Goal: Task Accomplishment & Management: Complete application form

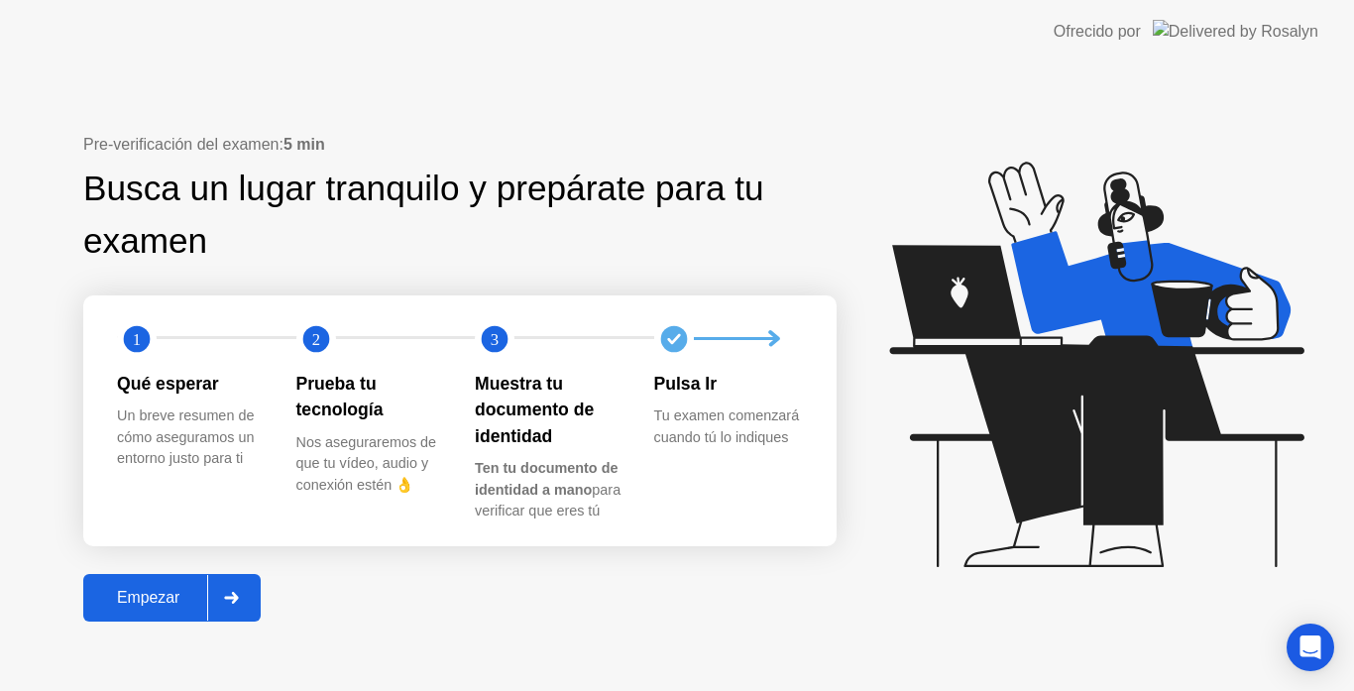
click at [234, 598] on icon at bounding box center [232, 598] width 14 height 12
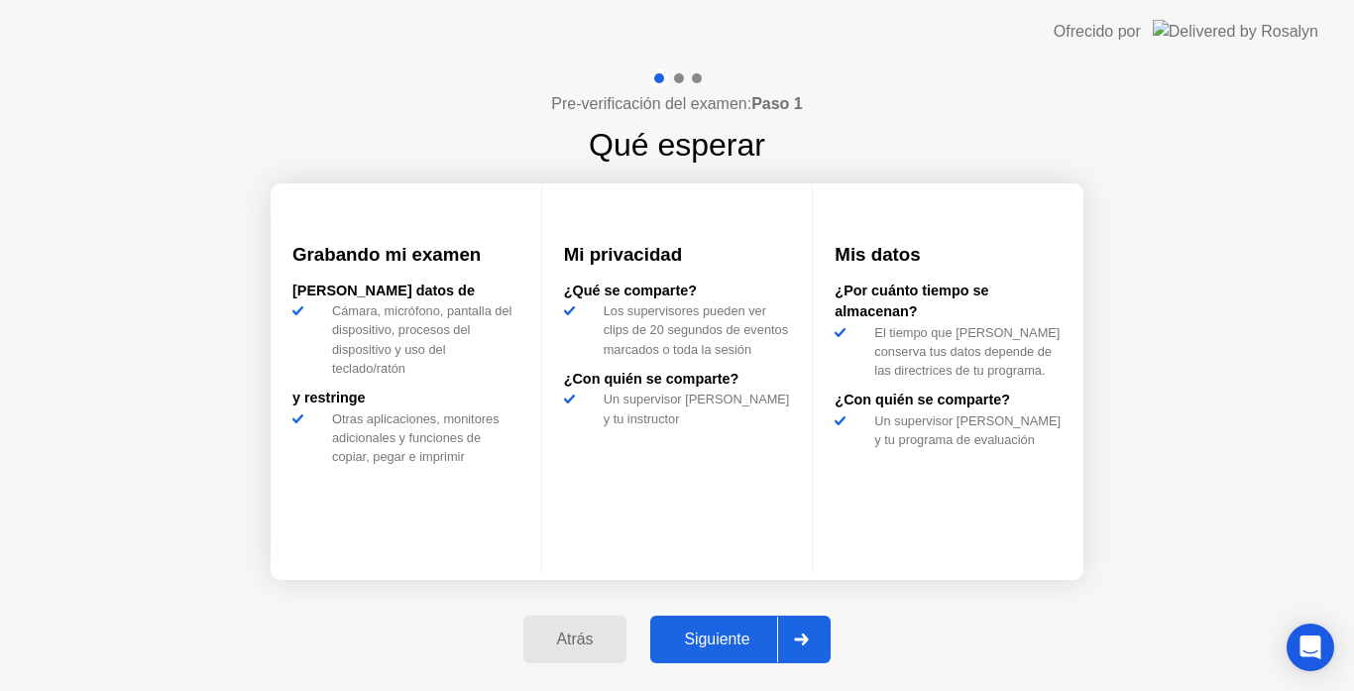
click at [809, 635] on icon at bounding box center [801, 639] width 15 height 12
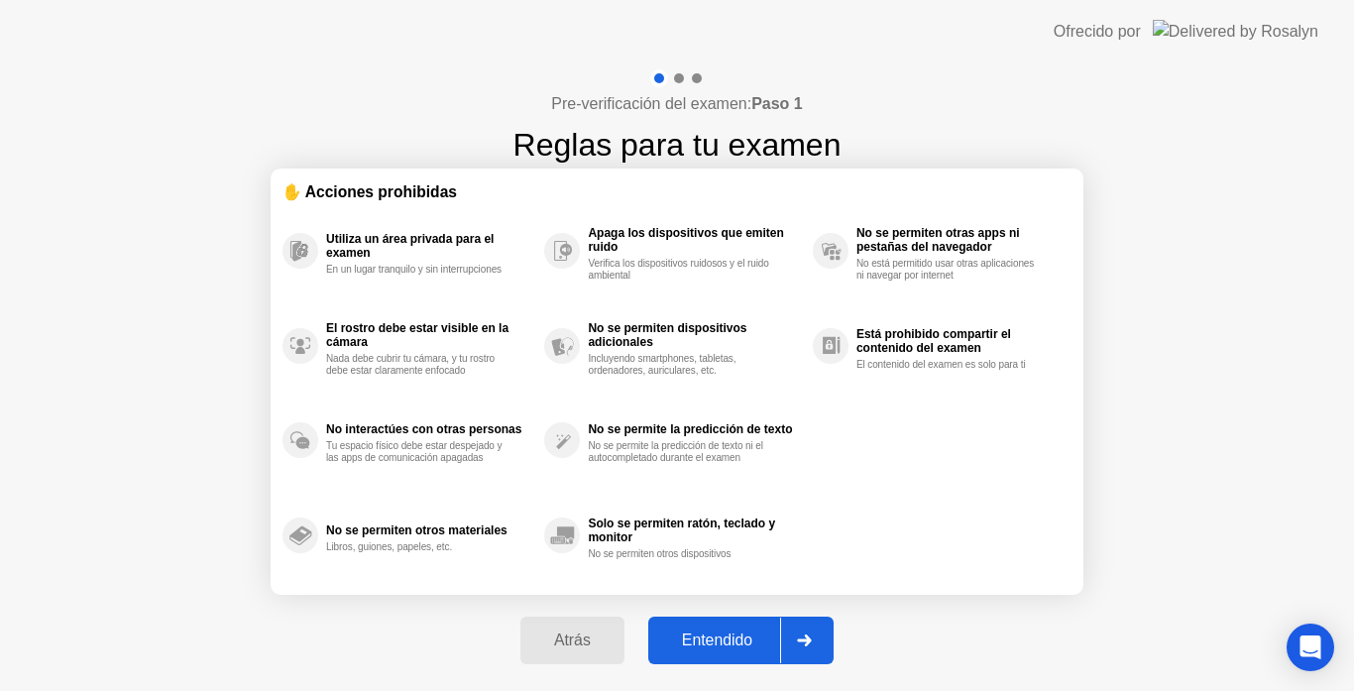
click at [812, 635] on icon at bounding box center [804, 640] width 15 height 12
select select "Available cameras"
select select "Available speakers"
select select "Available microphones"
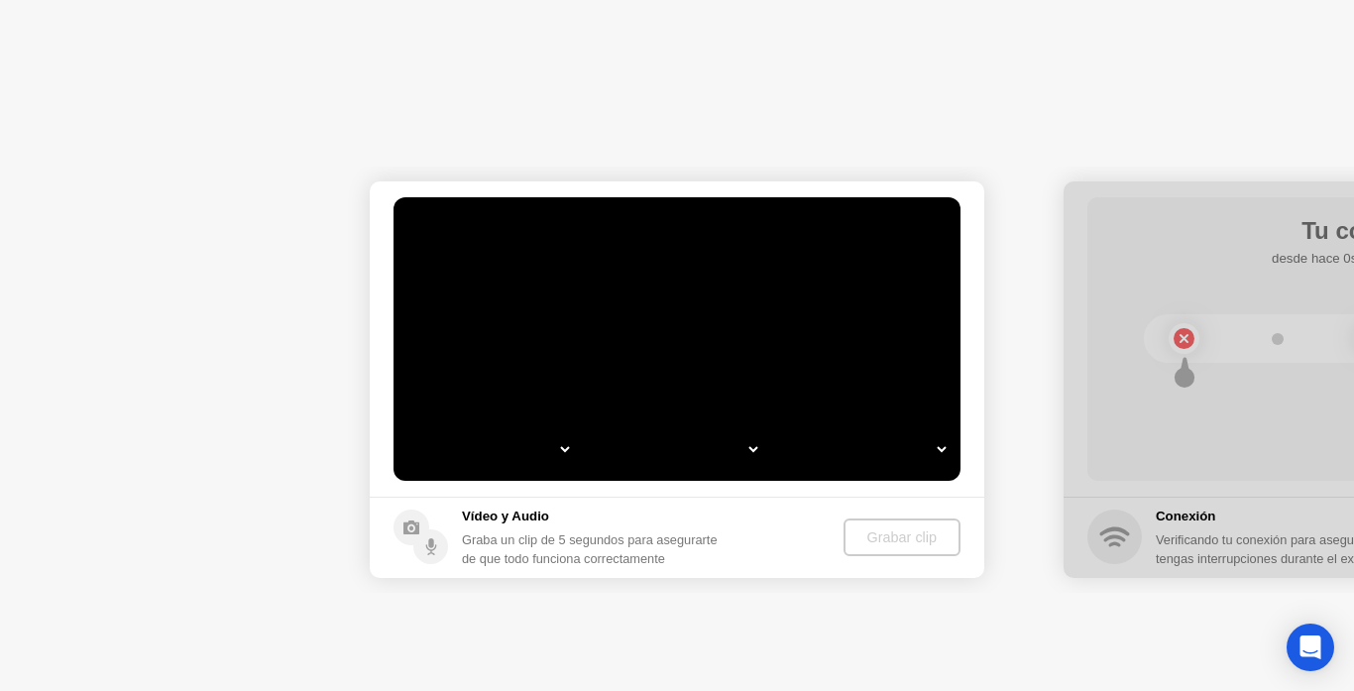
select select "*"
select select "**********"
select select "*******"
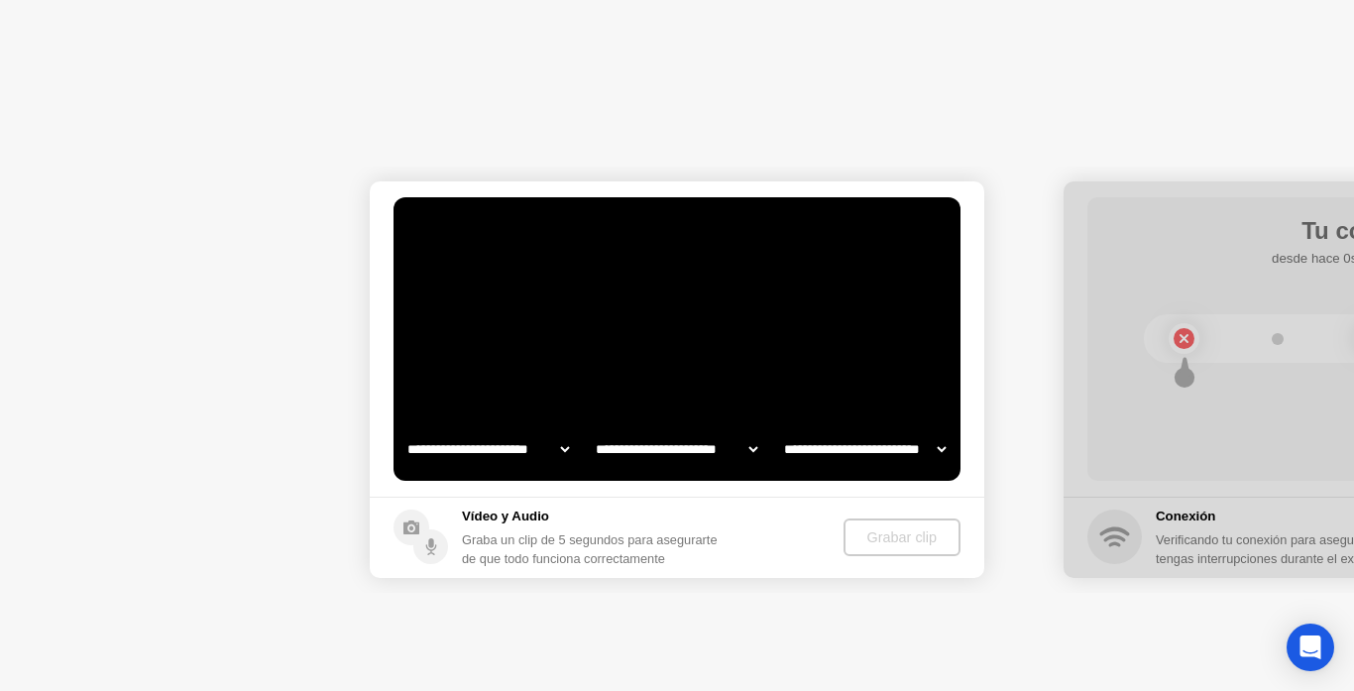
select select "*******"
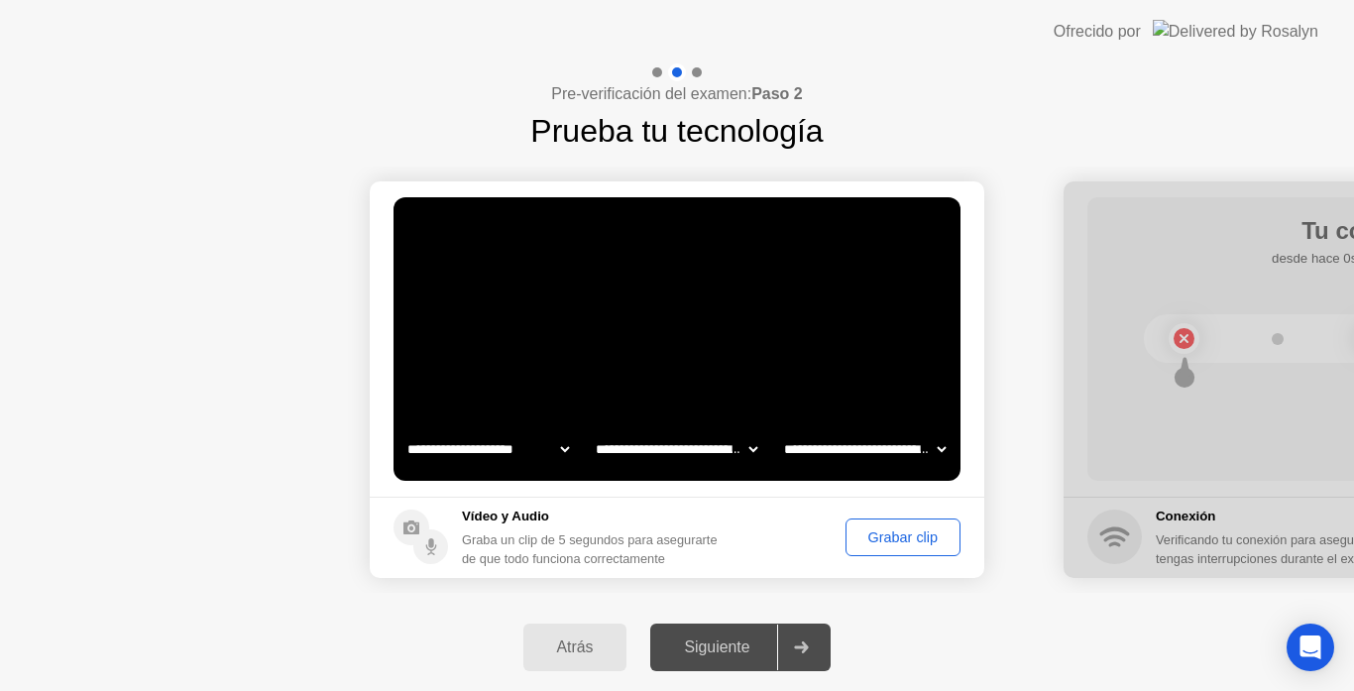
click at [883, 541] on div "Grabar clip" at bounding box center [902, 537] width 101 height 16
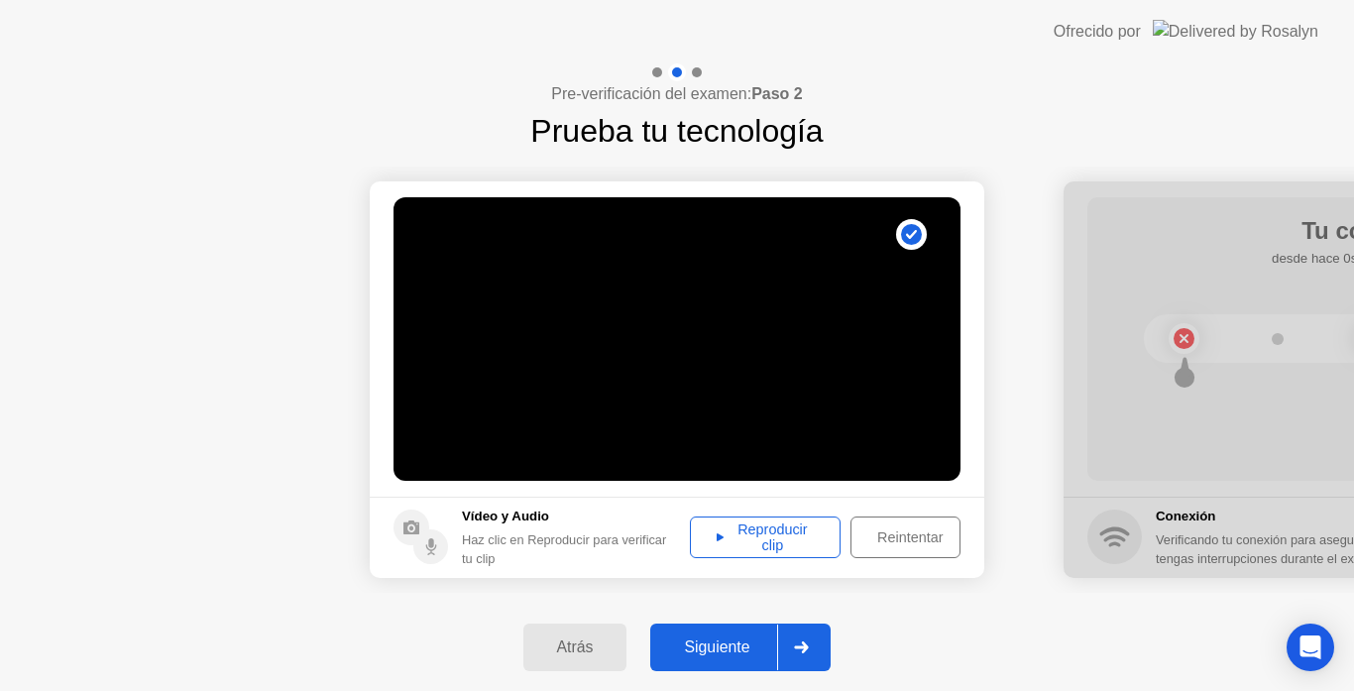
click at [803, 653] on div at bounding box center [801, 647] width 48 height 46
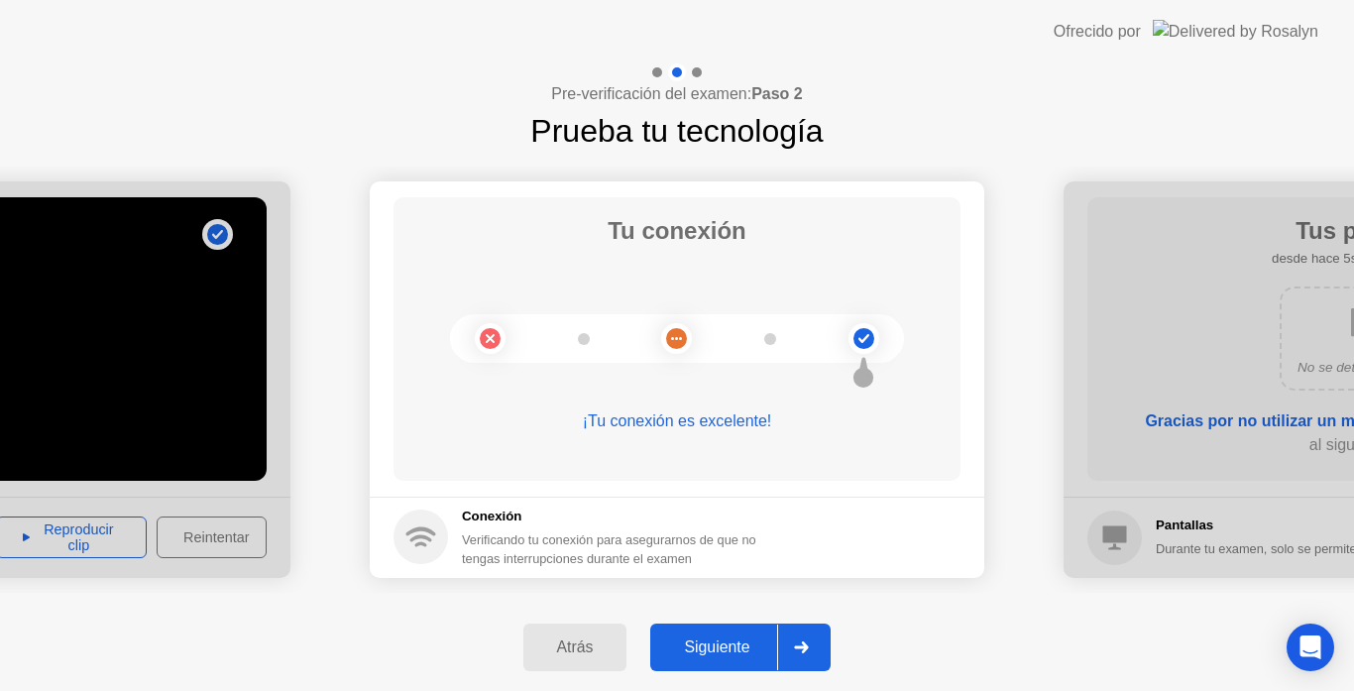
click at [803, 653] on div at bounding box center [801, 647] width 48 height 46
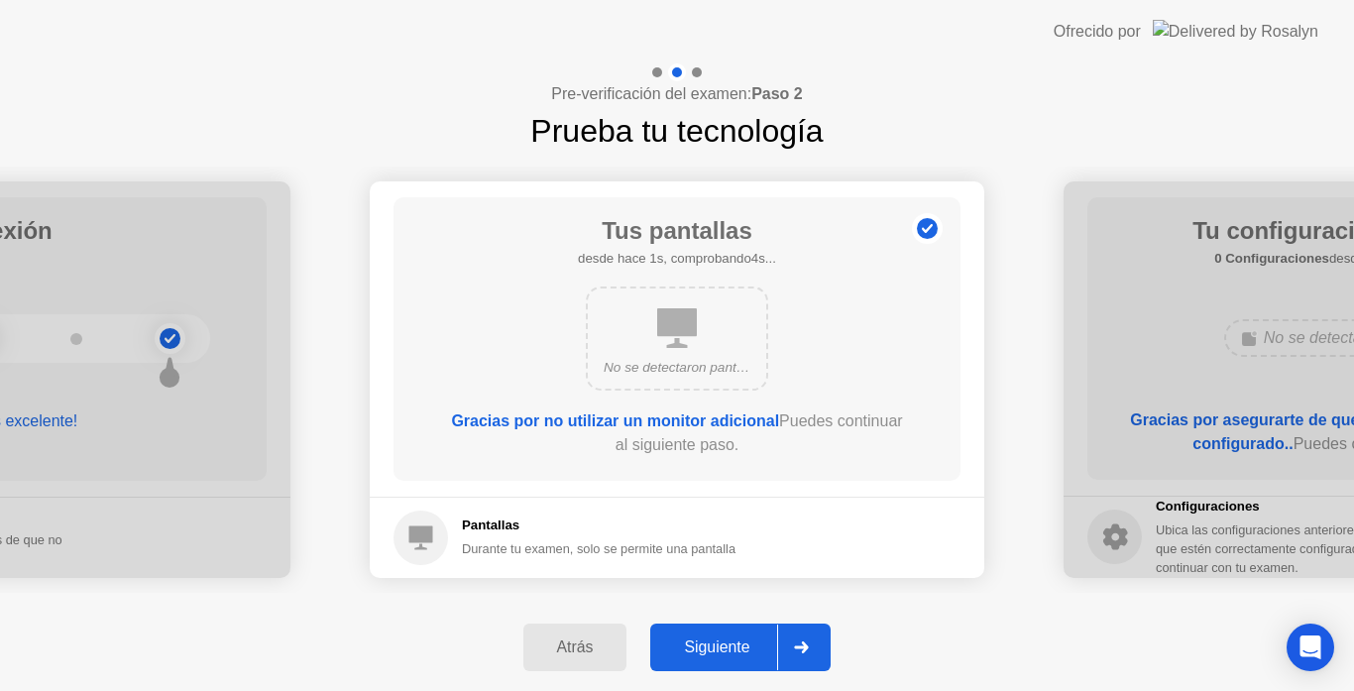
click at [803, 653] on div at bounding box center [801, 647] width 48 height 46
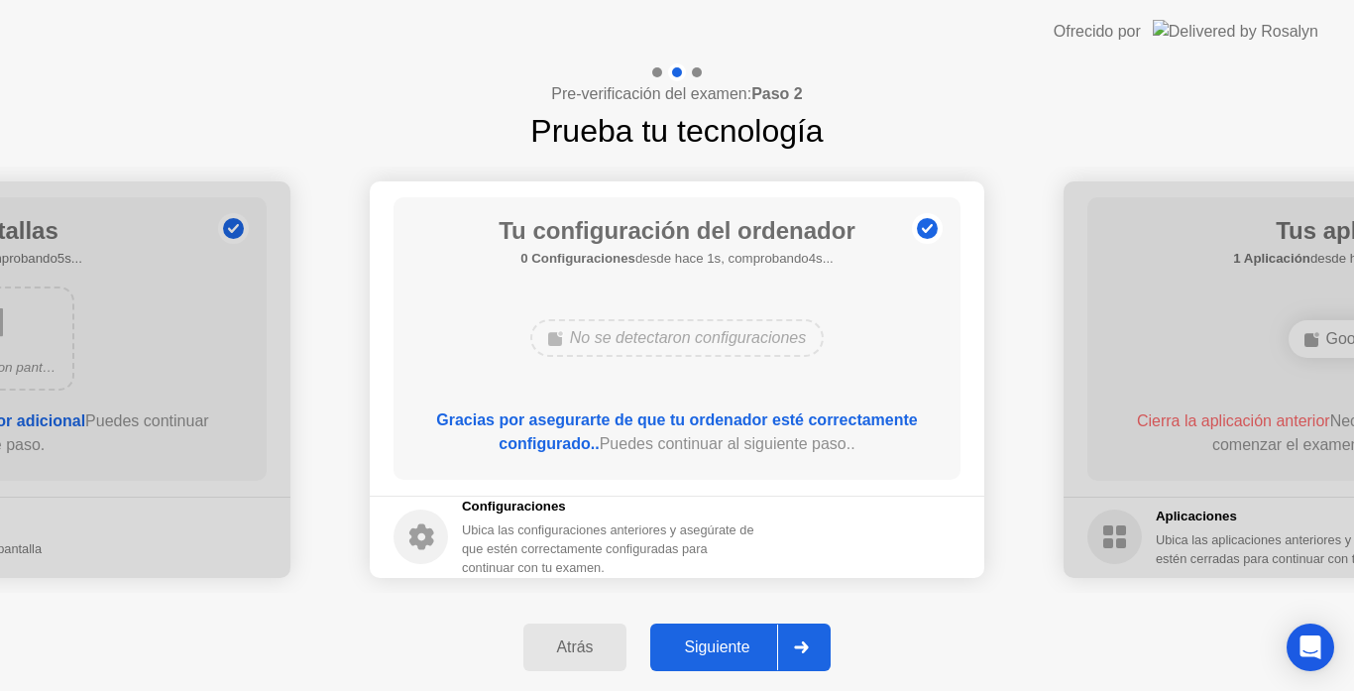
click at [803, 653] on div at bounding box center [801, 647] width 48 height 46
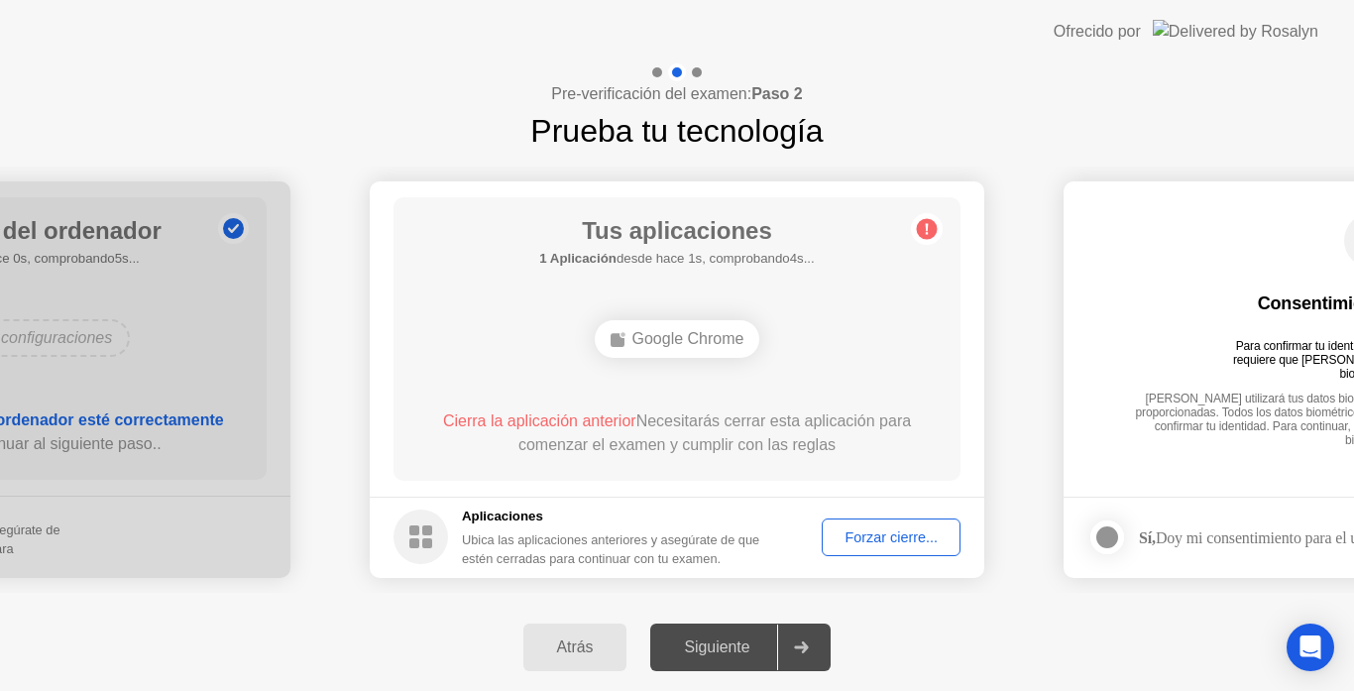
click at [889, 533] on div "Forzar cierre..." at bounding box center [891, 537] width 125 height 16
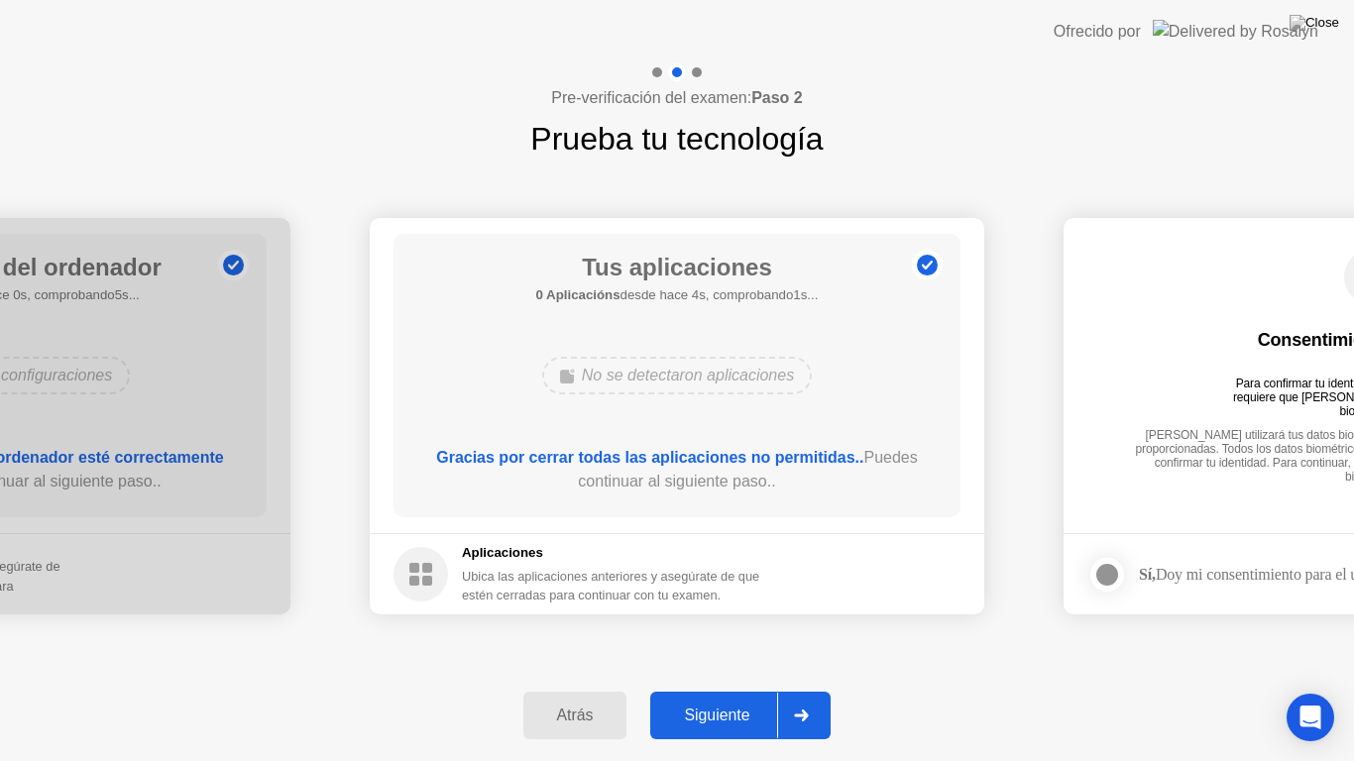
click at [804, 690] on icon at bounding box center [802, 716] width 14 height 12
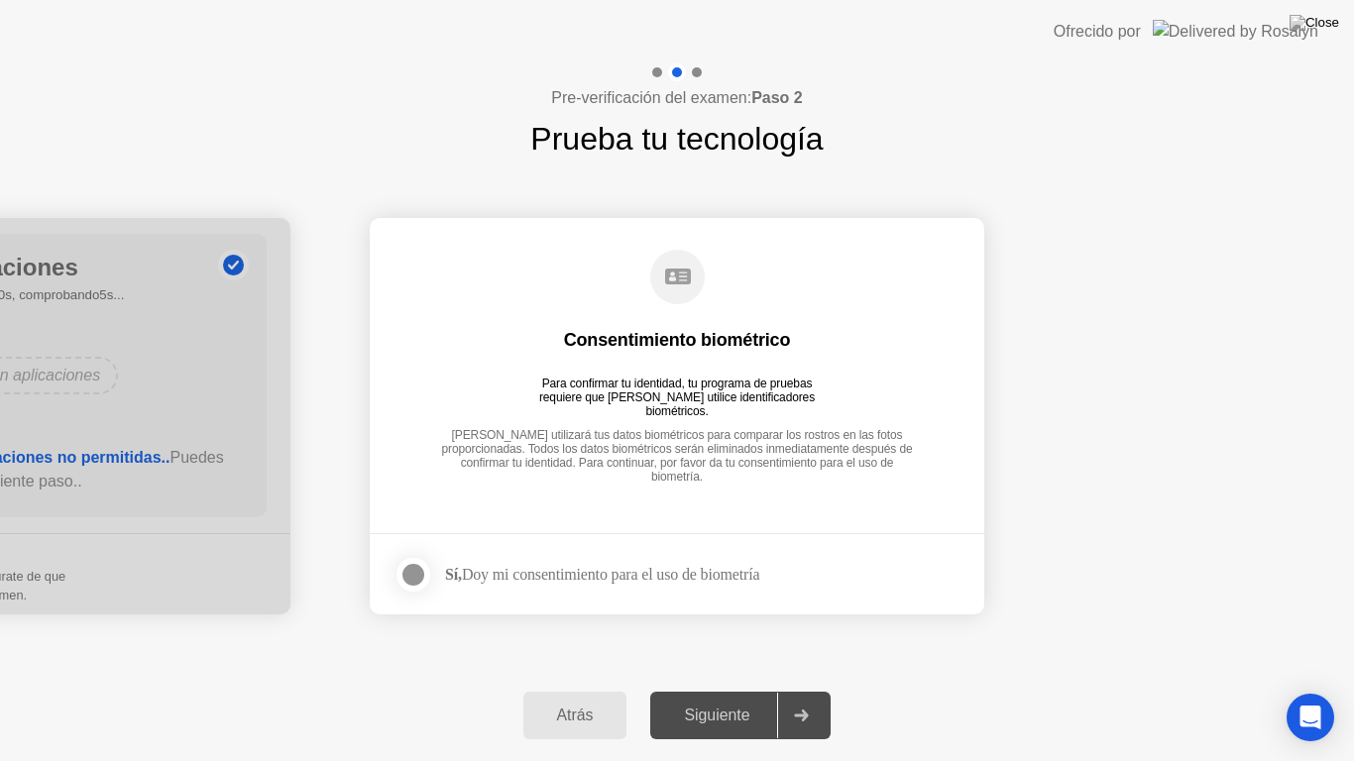
click at [804, 690] on icon at bounding box center [802, 716] width 14 height 12
click at [413, 572] on div at bounding box center [413, 575] width 24 height 24
click at [809, 690] on icon at bounding box center [801, 716] width 15 height 12
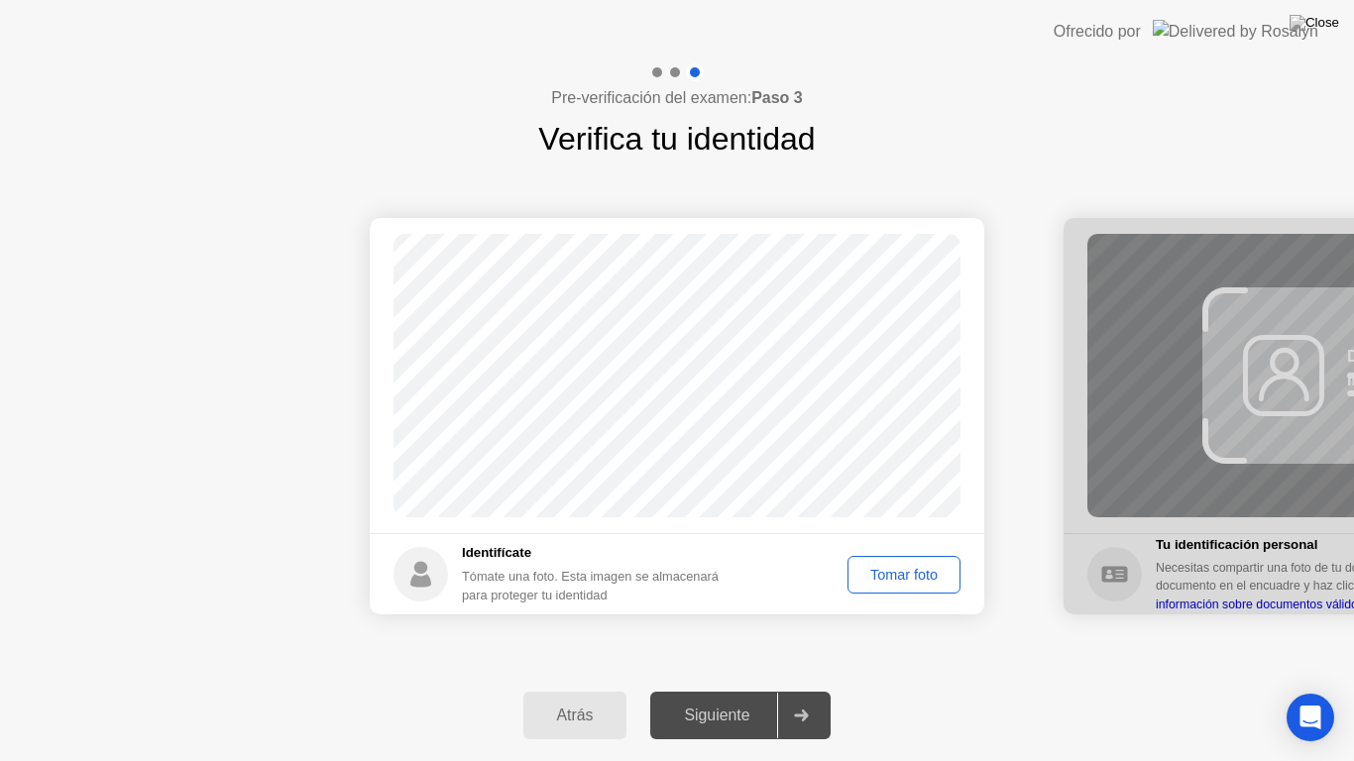
click at [906, 578] on div "Tomar foto" at bounding box center [903, 575] width 99 height 16
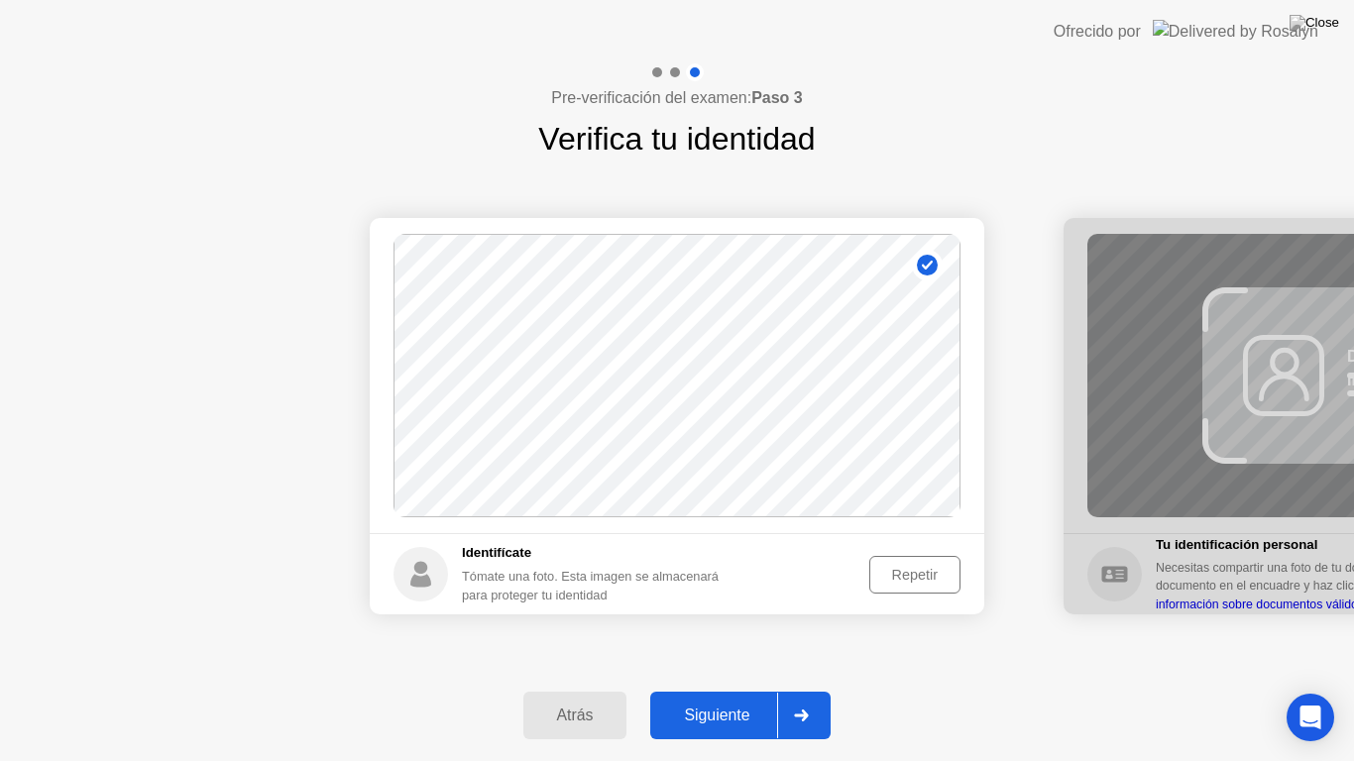
click at [804, 690] on icon at bounding box center [802, 716] width 14 height 12
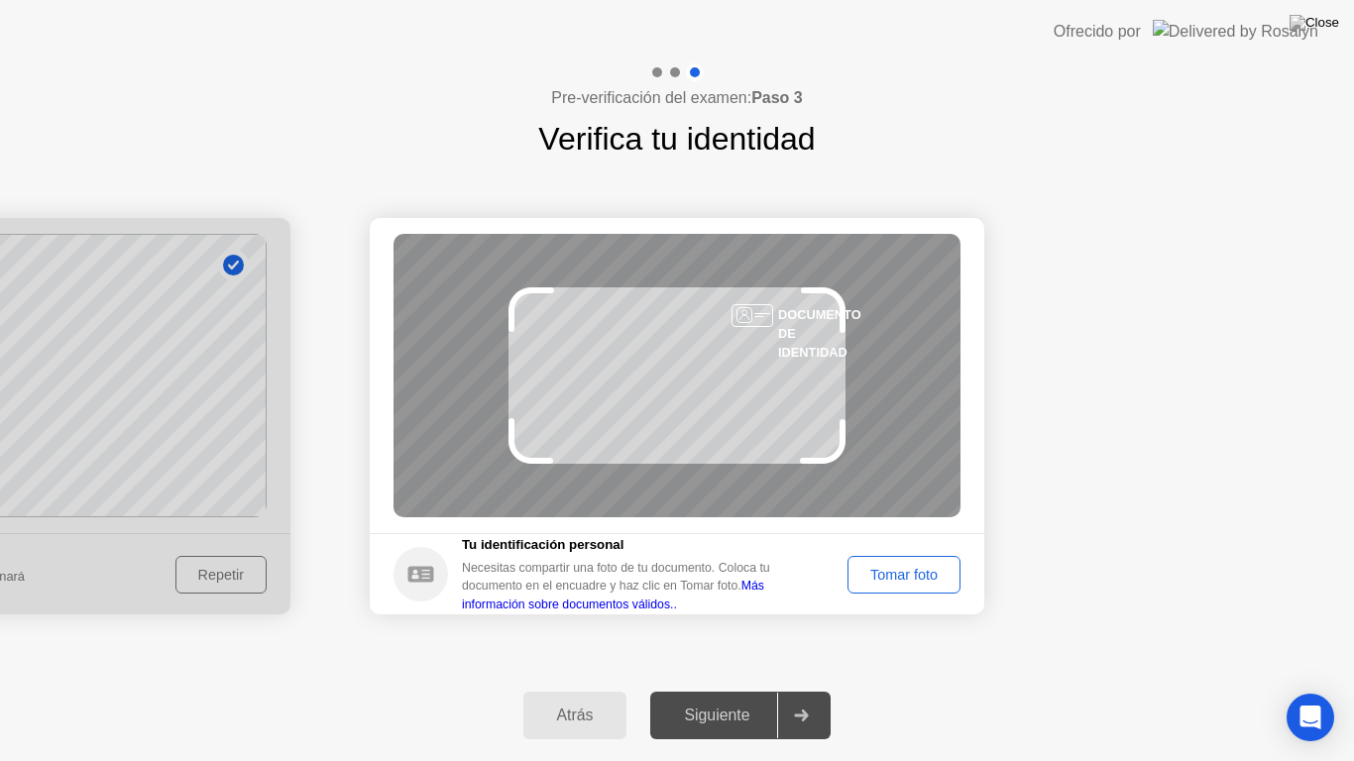
click at [893, 567] on div "Tomar foto" at bounding box center [903, 575] width 99 height 16
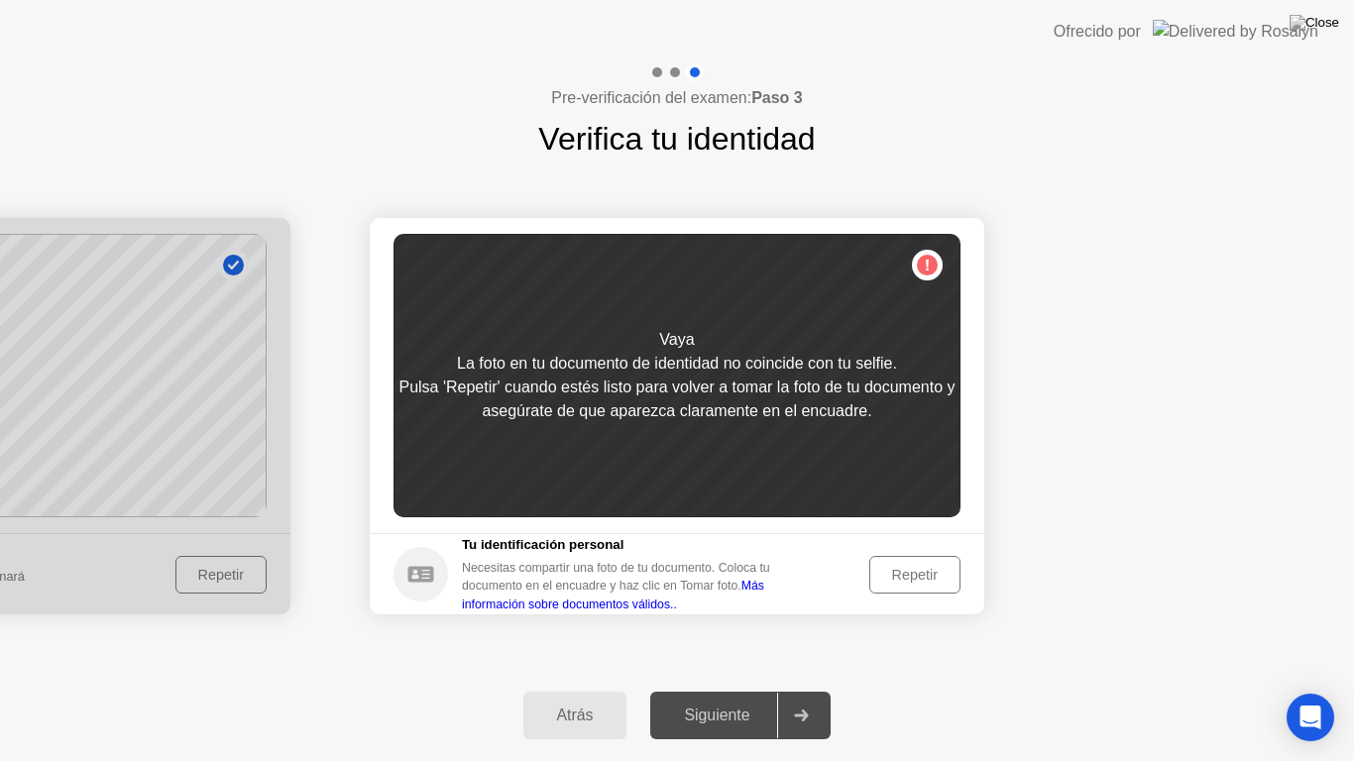
click at [911, 666] on div "Éxito Foto tomada correctamente Identifícate Tómate una foto. Esta imagen se al…" at bounding box center [677, 416] width 1354 height 507
click at [913, 567] on div "Repetir" at bounding box center [914, 575] width 77 height 16
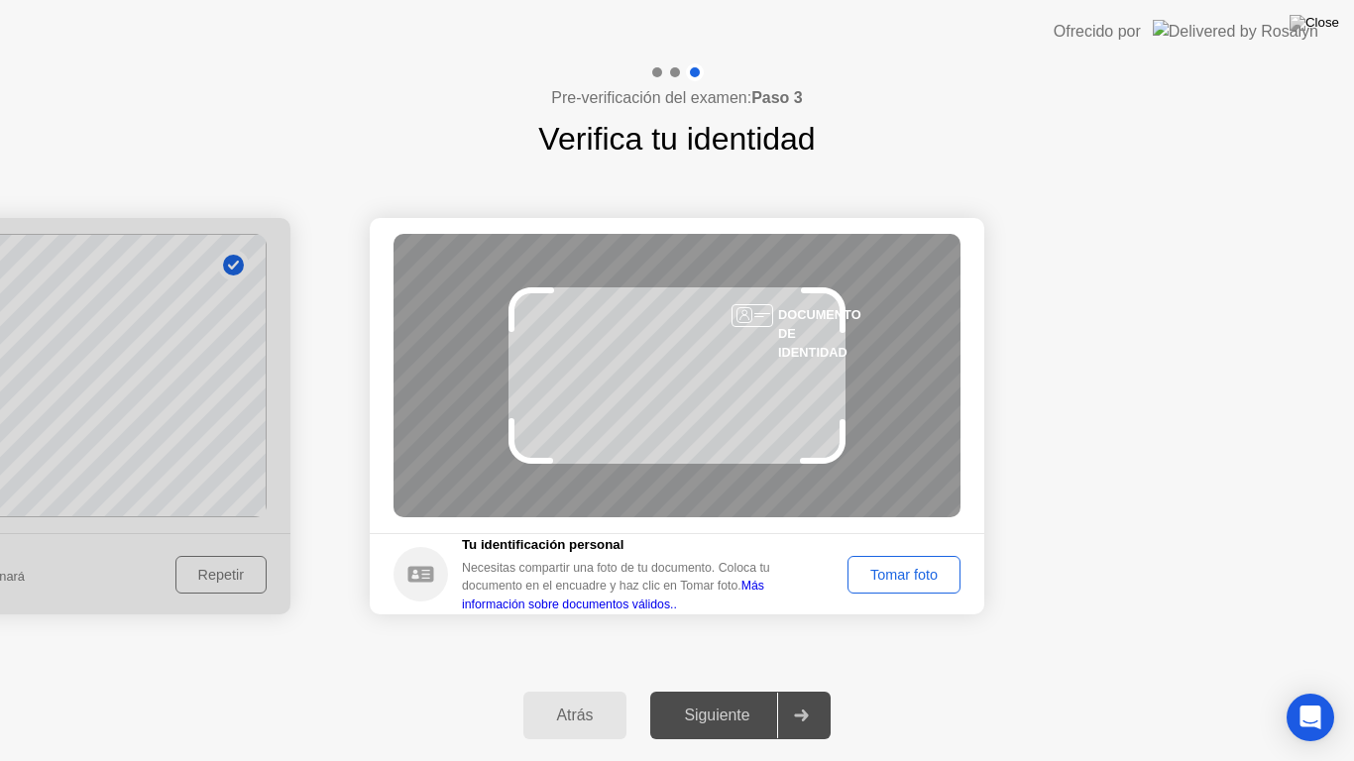
click at [875, 567] on div "Tomar foto" at bounding box center [903, 575] width 99 height 16
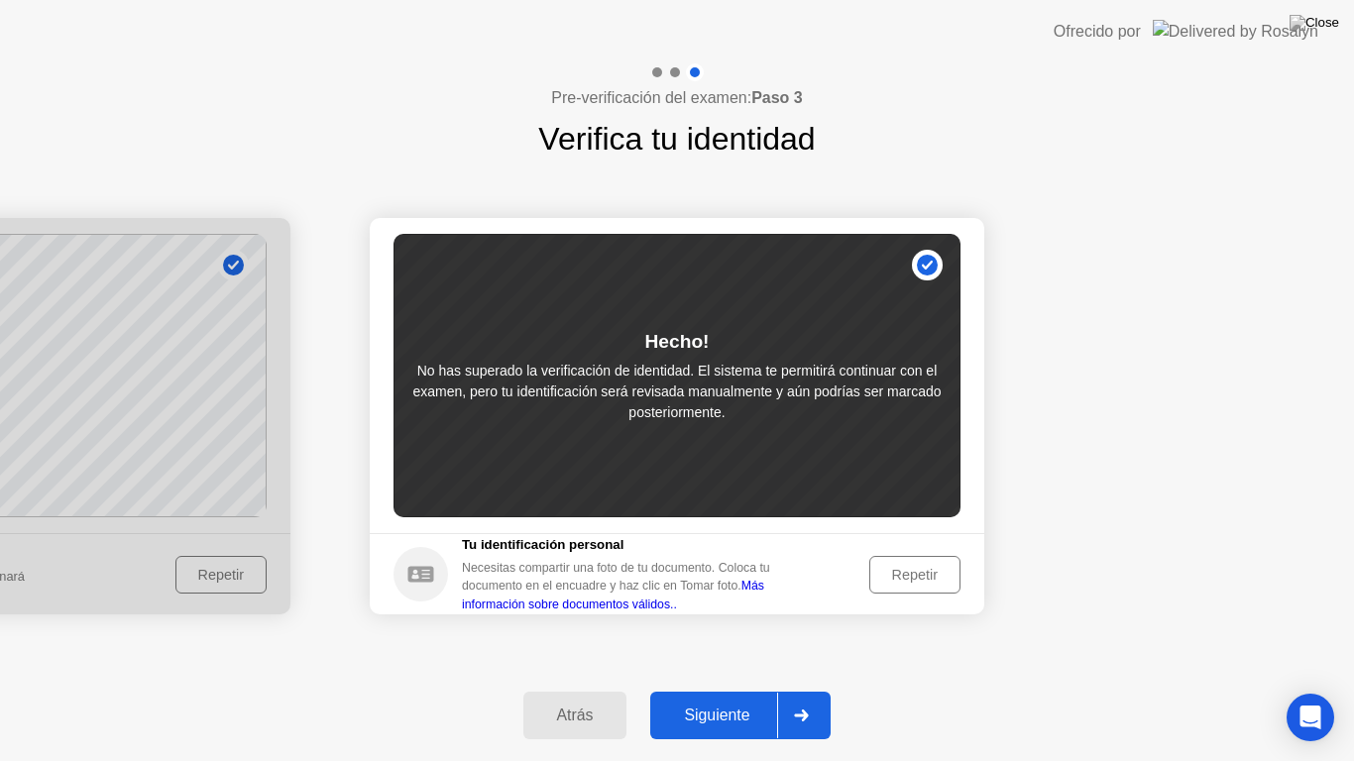
click at [806, 690] on div at bounding box center [801, 716] width 48 height 46
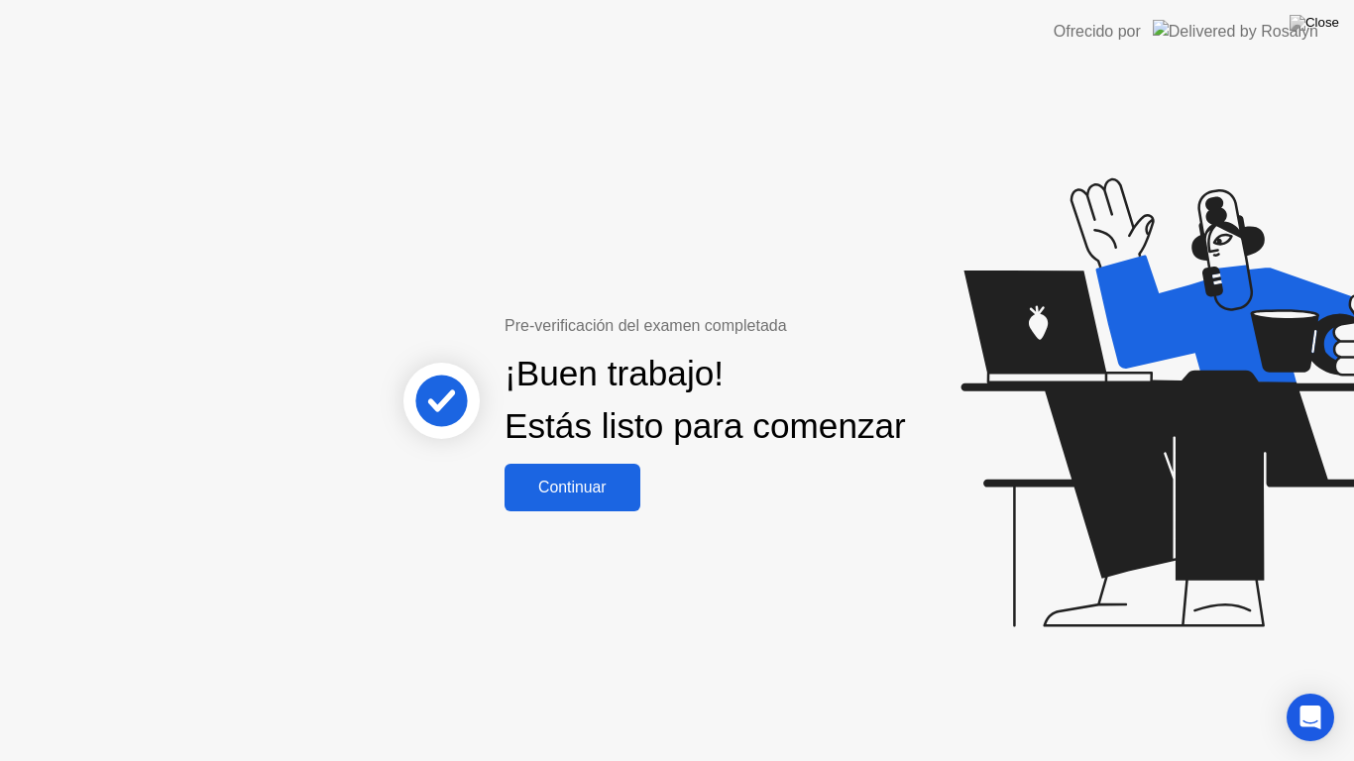
click at [576, 497] on div "Continuar" at bounding box center [572, 488] width 124 height 18
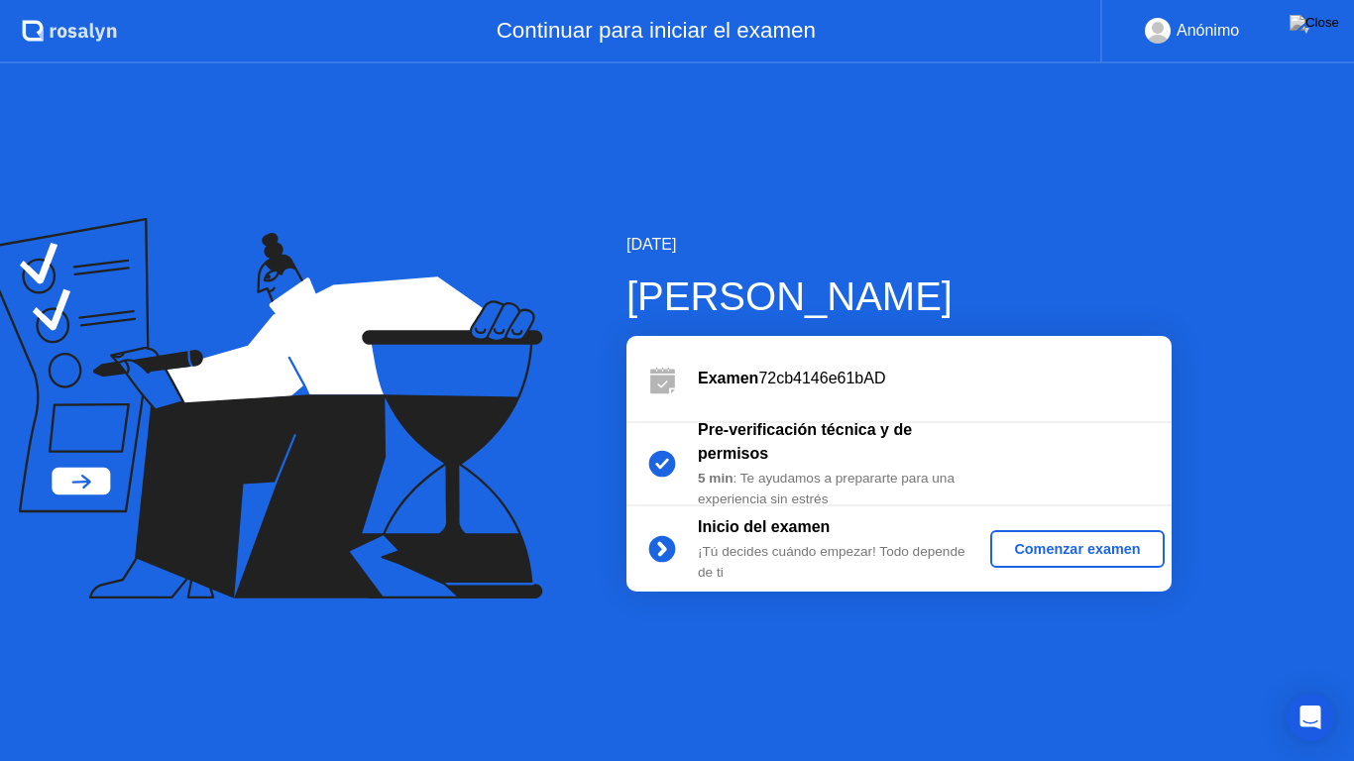
click at [1064, 530] on button "Comenzar examen" at bounding box center [1076, 549] width 173 height 38
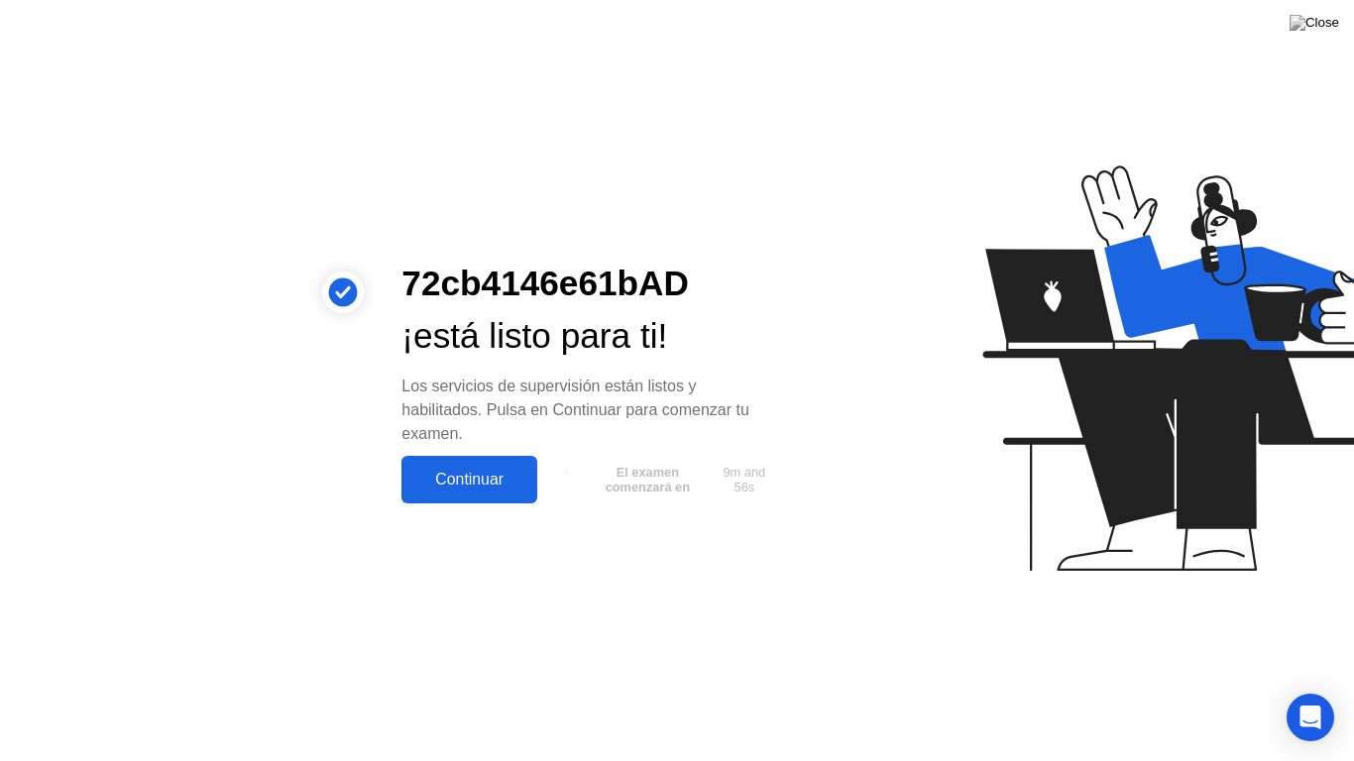
drag, startPoint x: 389, startPoint y: 271, endPoint x: 693, endPoint y: 292, distance: 304.0
click at [693, 292] on div "72cb4146e61bAD ¡está listo para ti! Los servicios de supervisión están listos y…" at bounding box center [591, 381] width 426 height 246
click at [658, 373] on div "72cb4146e61bAD ¡está listo para ti! Los servicios de supervisión están listos y…" at bounding box center [591, 381] width 426 height 246
click at [477, 485] on div "Continuar" at bounding box center [469, 480] width 124 height 18
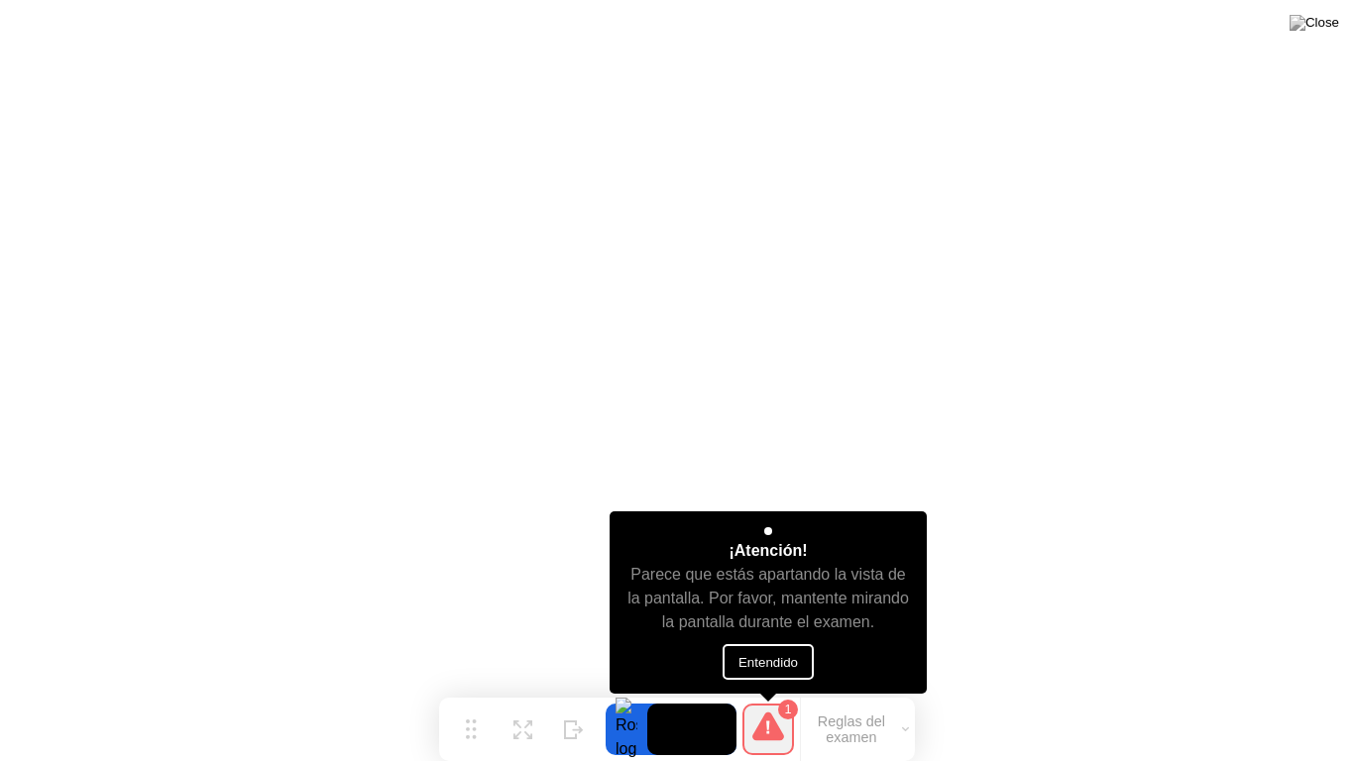
click at [781, 659] on button "Entendido" at bounding box center [767, 662] width 91 height 36
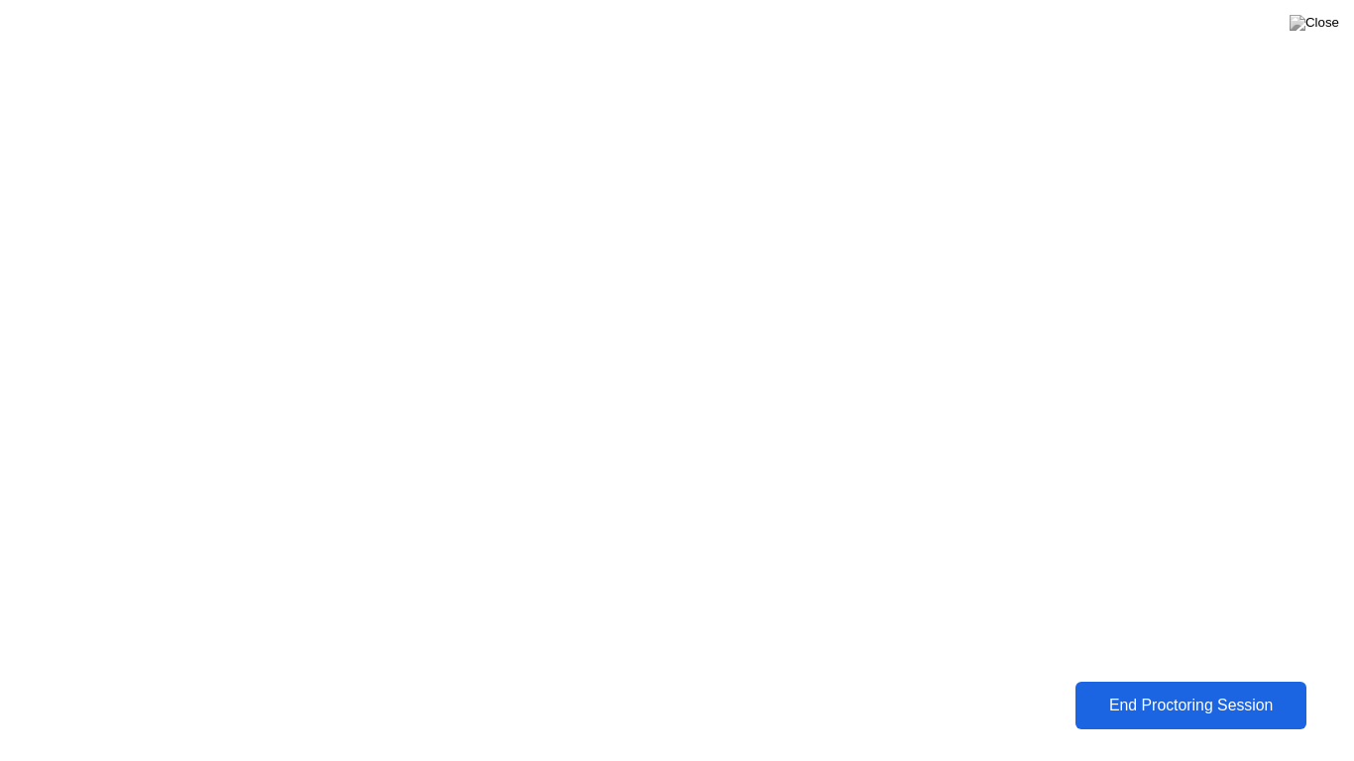
click at [1195, 690] on button "End Proctoring Session" at bounding box center [1190, 706] width 231 height 48
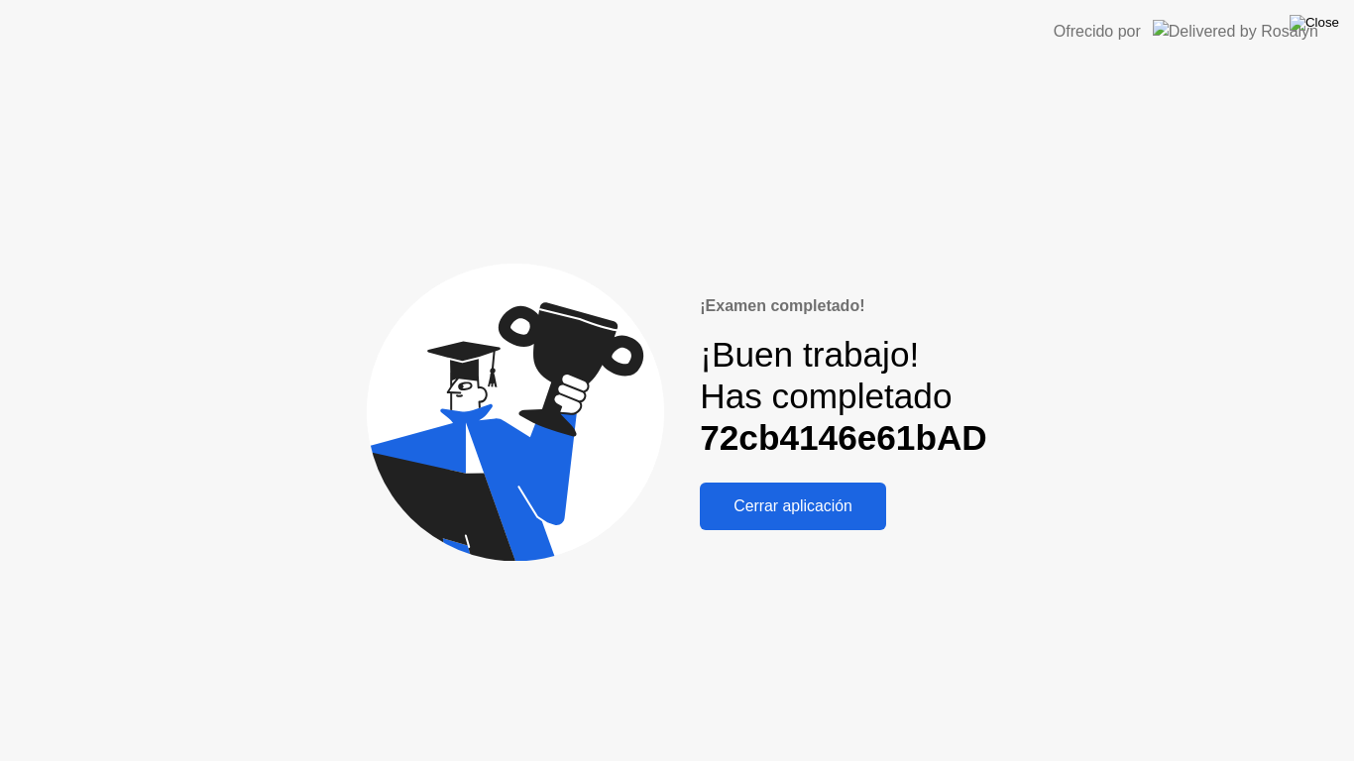
click at [1334, 22] on img at bounding box center [1314, 23] width 50 height 16
